Goal: Transaction & Acquisition: Purchase product/service

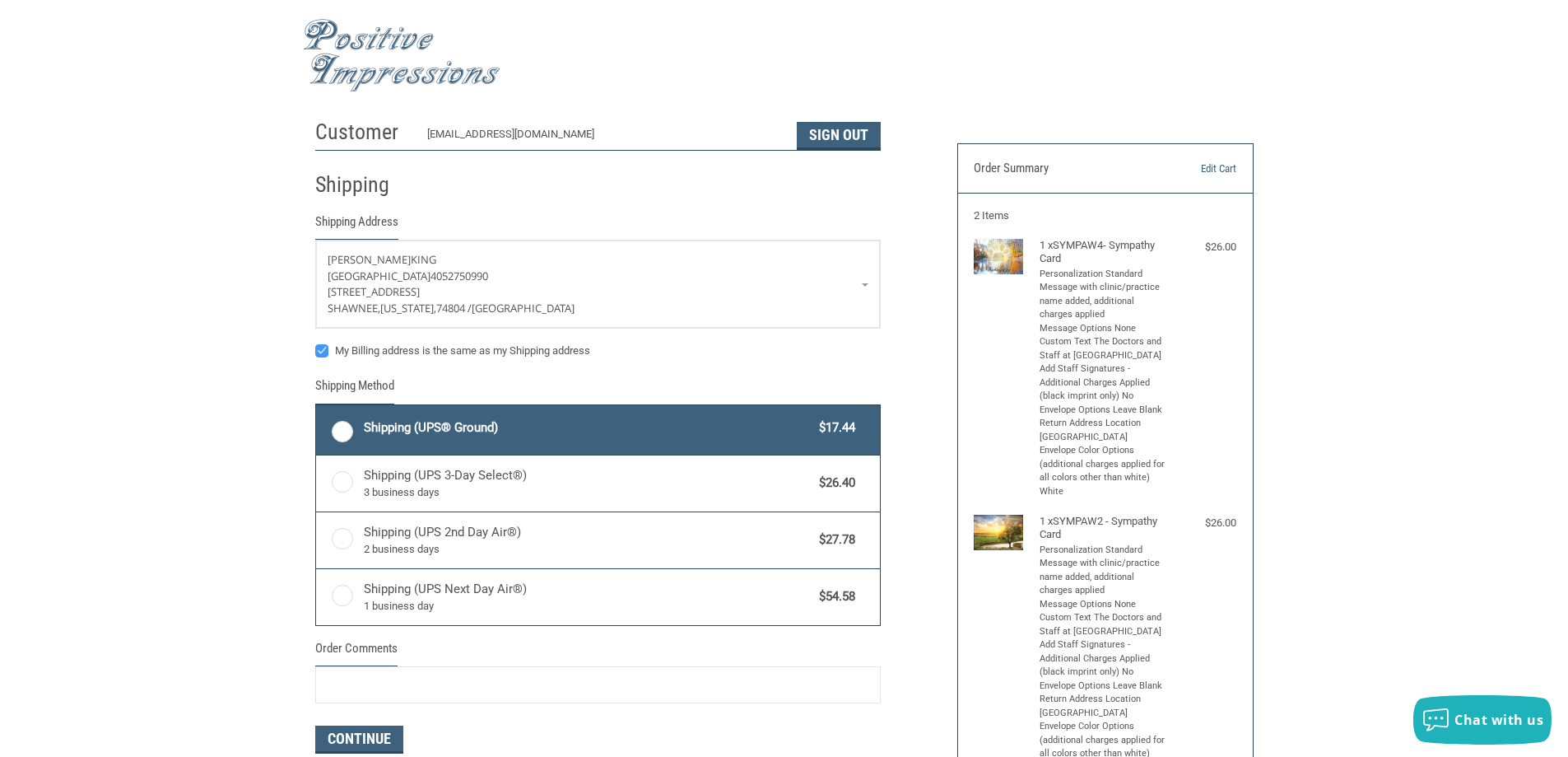
radio input "true"
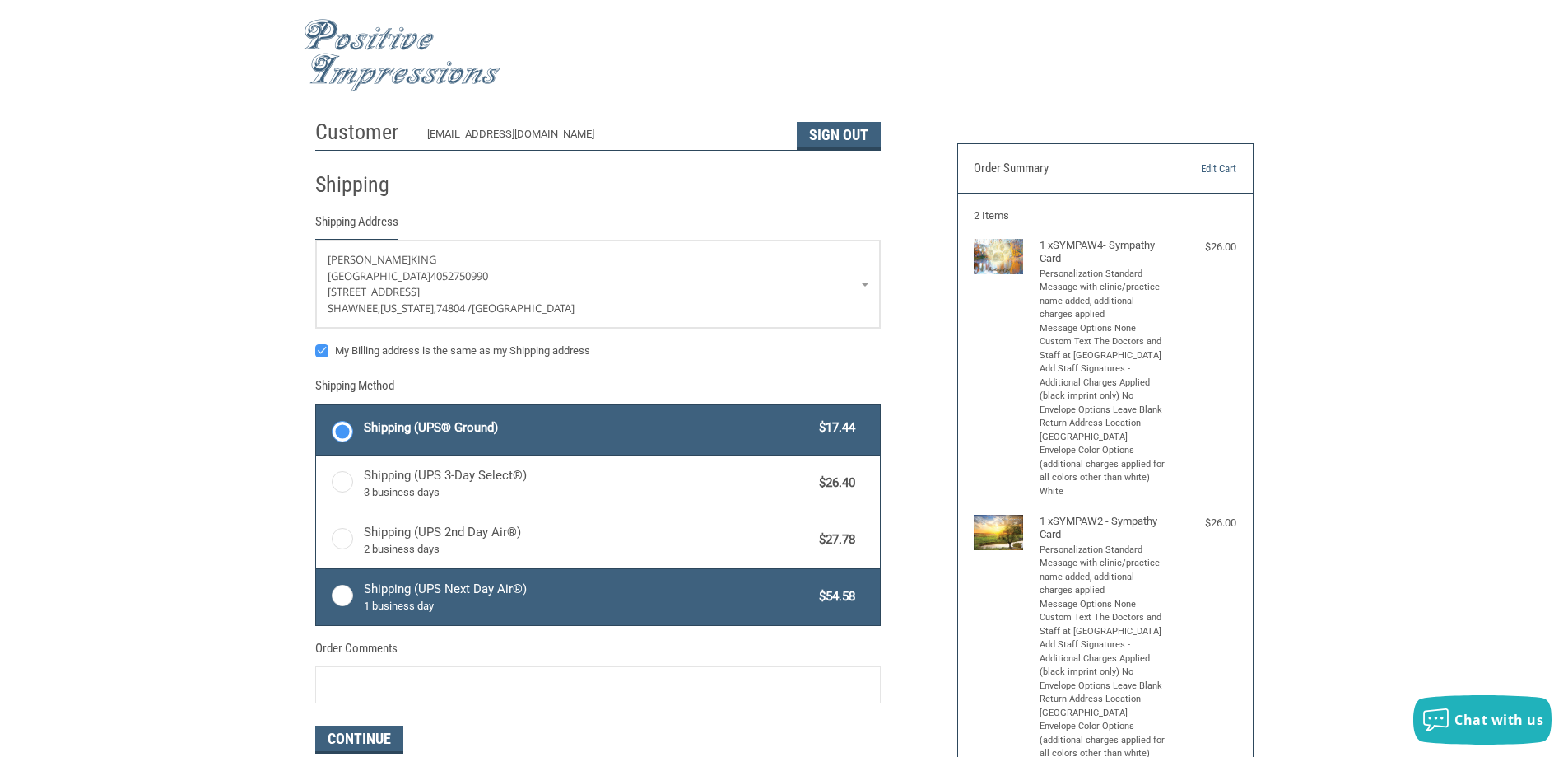
scroll to position [248, 0]
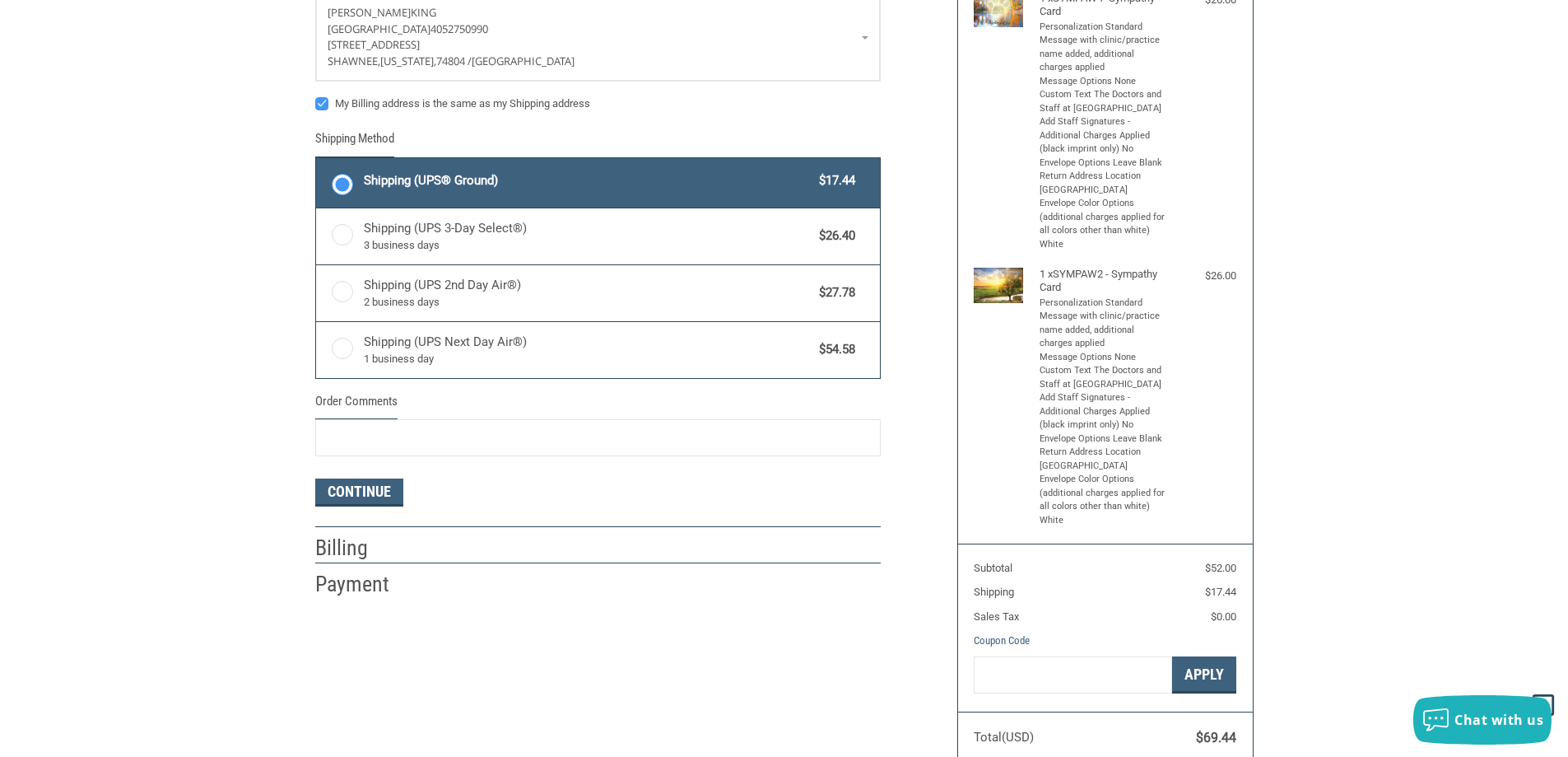
click at [358, 543] on h2 "Billing" at bounding box center [363, 548] width 96 height 27
click at [364, 487] on button "Continue" at bounding box center [360, 492] width 88 height 28
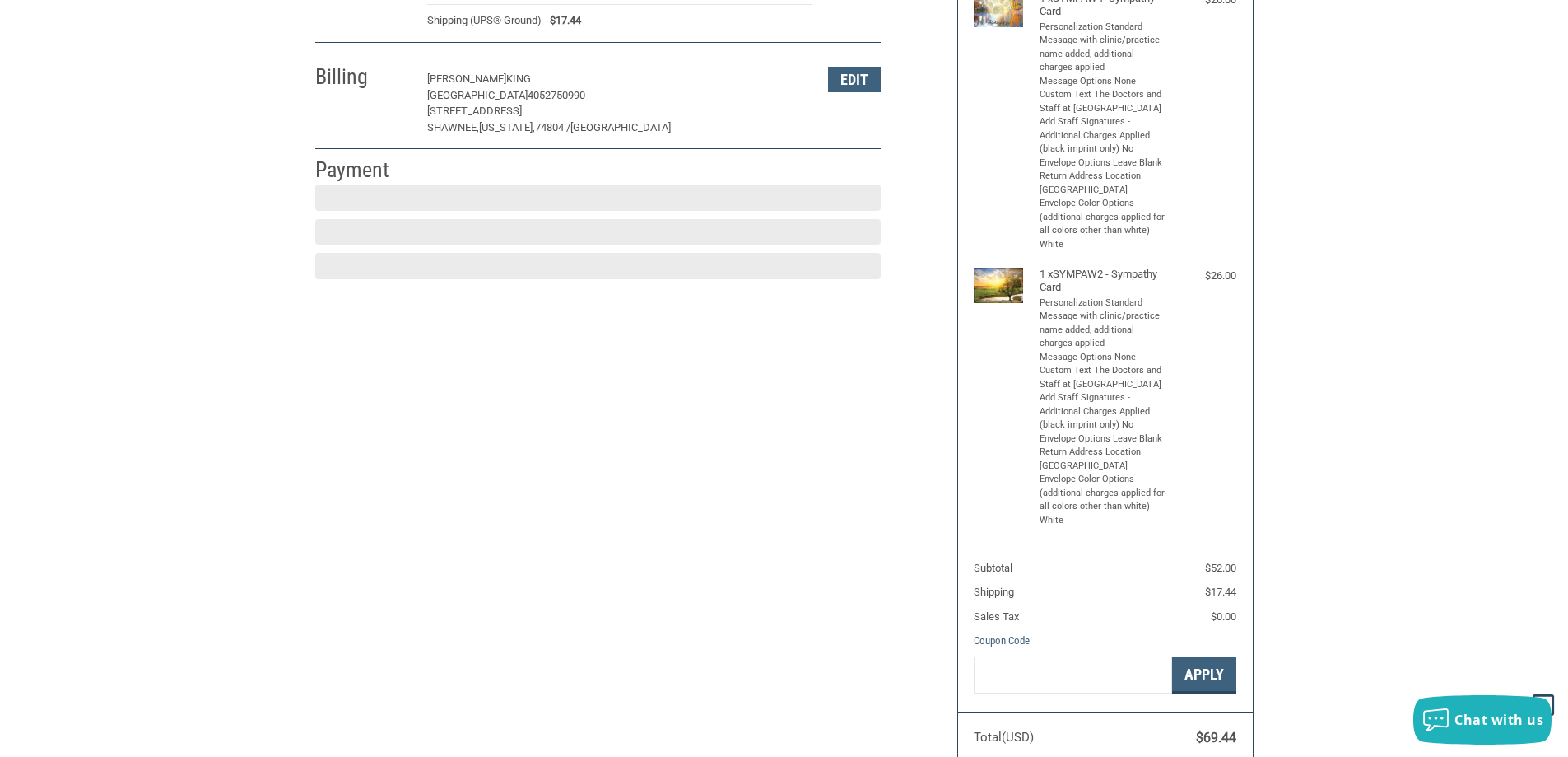
scroll to position [247, 0]
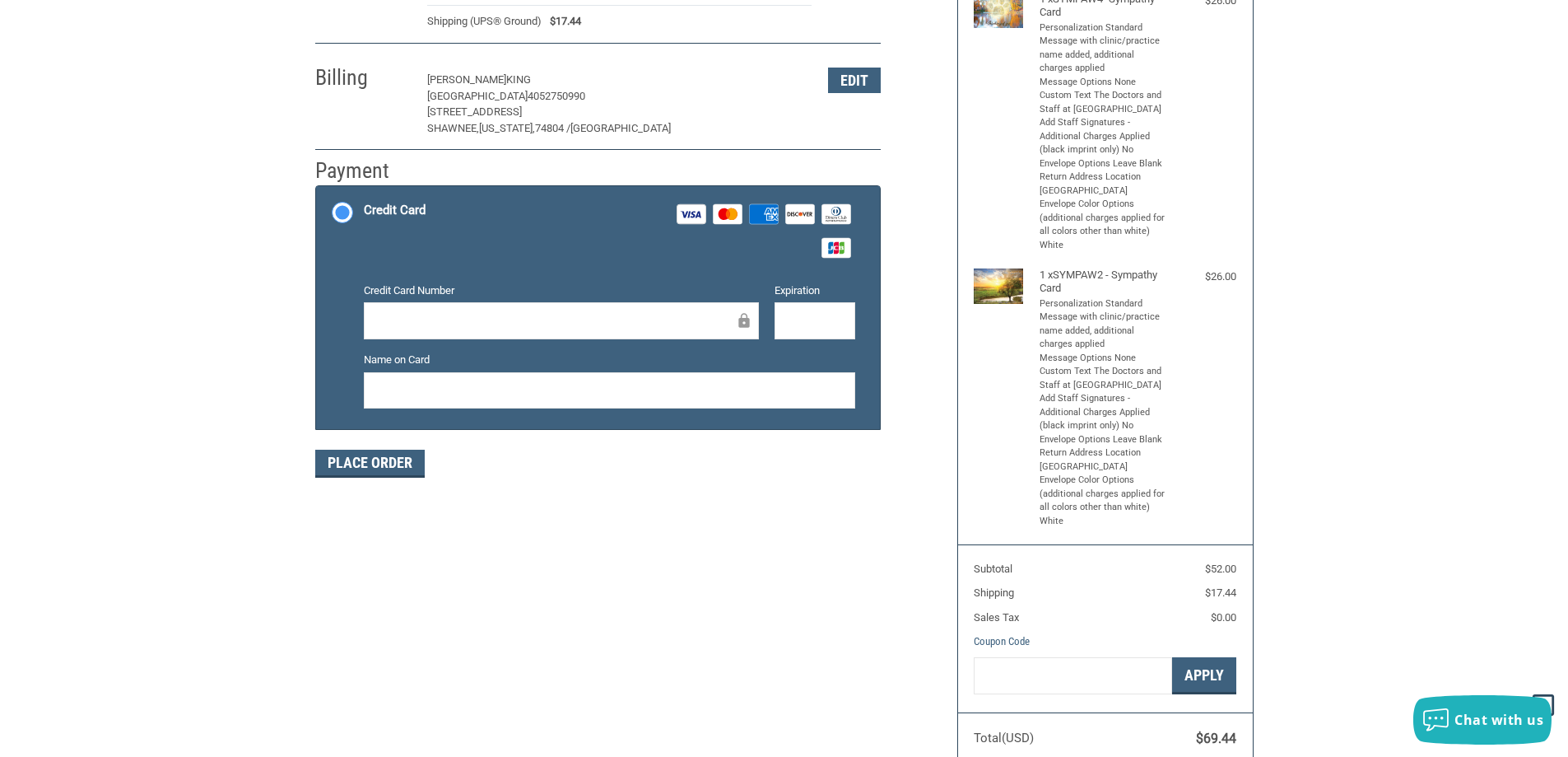
click at [775, 203] on icon "Amex" at bounding box center [763, 214] width 30 height 30
click at [317, 189] on input "Credit Card Visa Master Amex Discover Diners Club JCB" at bounding box center [316, 188] width 1 height 1
click at [672, 303] on div at bounding box center [561, 320] width 395 height 37
click at [669, 310] on div at bounding box center [561, 320] width 395 height 37
click at [355, 370] on li "Credit Card Visa Master Amex Discover Diners Club JCB Credit card Credit Card N…" at bounding box center [598, 307] width 564 height 242
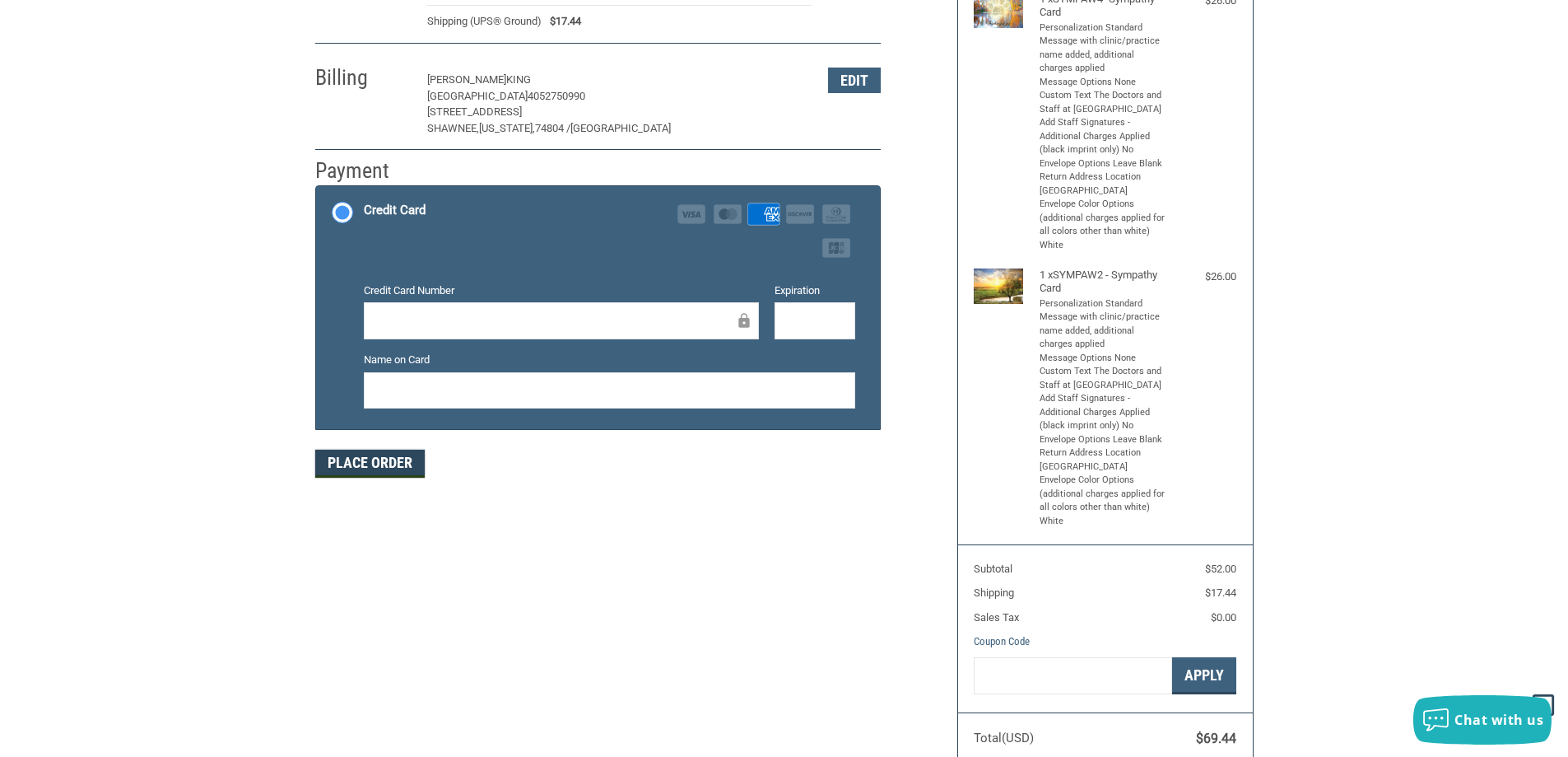
click at [365, 459] on button "Place Order" at bounding box center [370, 463] width 109 height 28
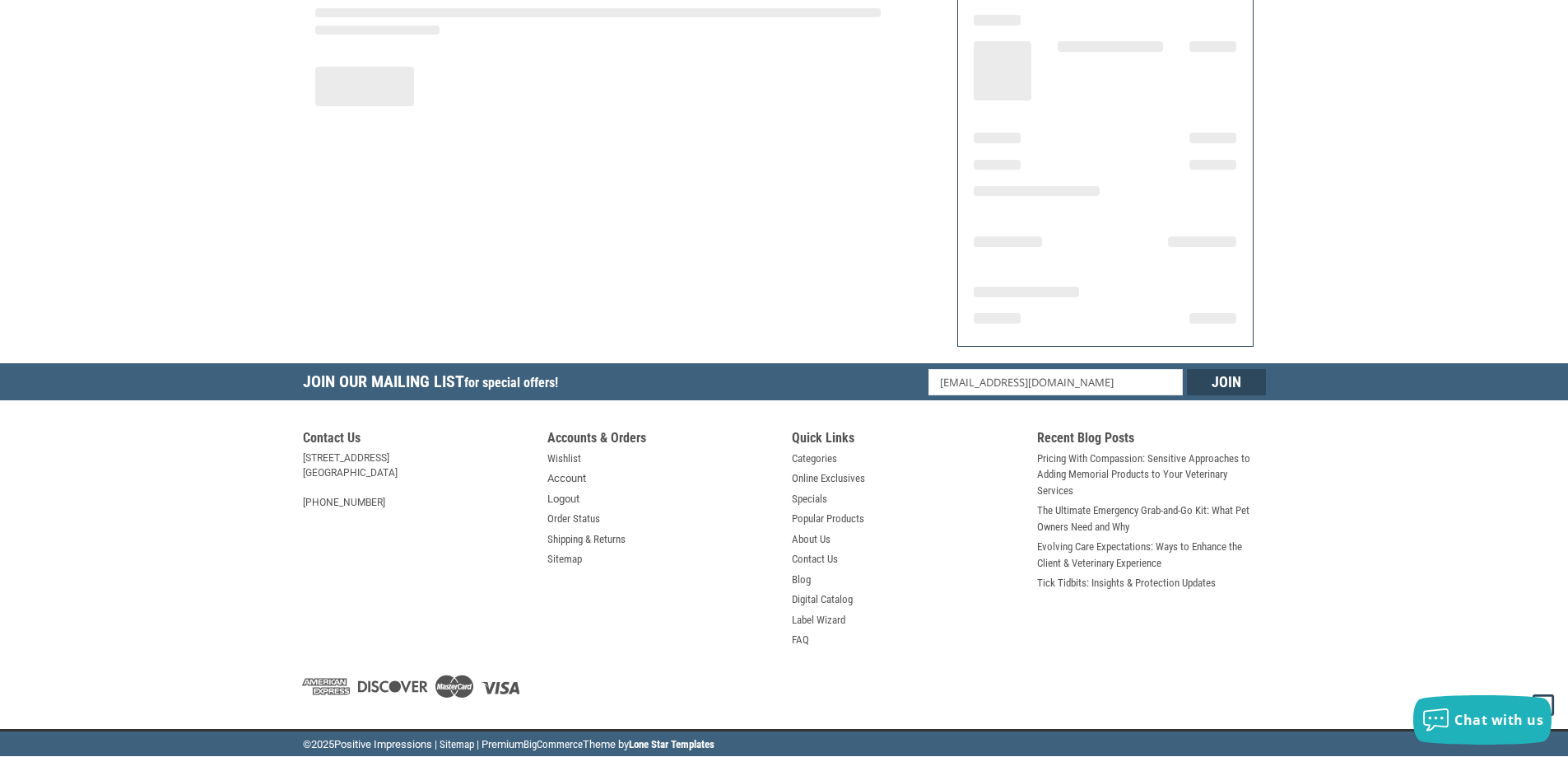
scroll to position [191, 0]
